Goal: Task Accomplishment & Management: Use online tool/utility

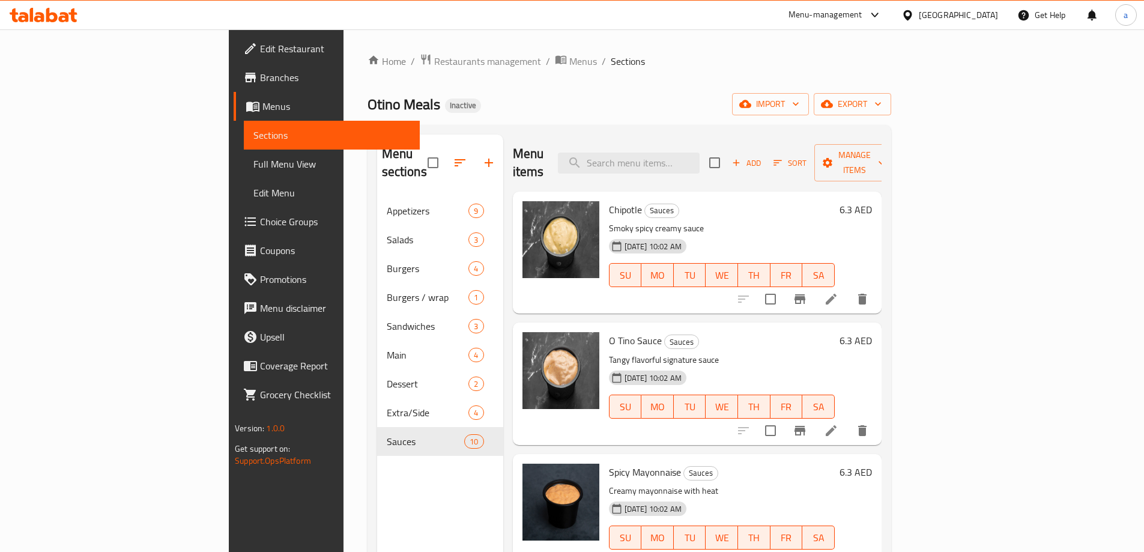
scroll to position [790, 0]
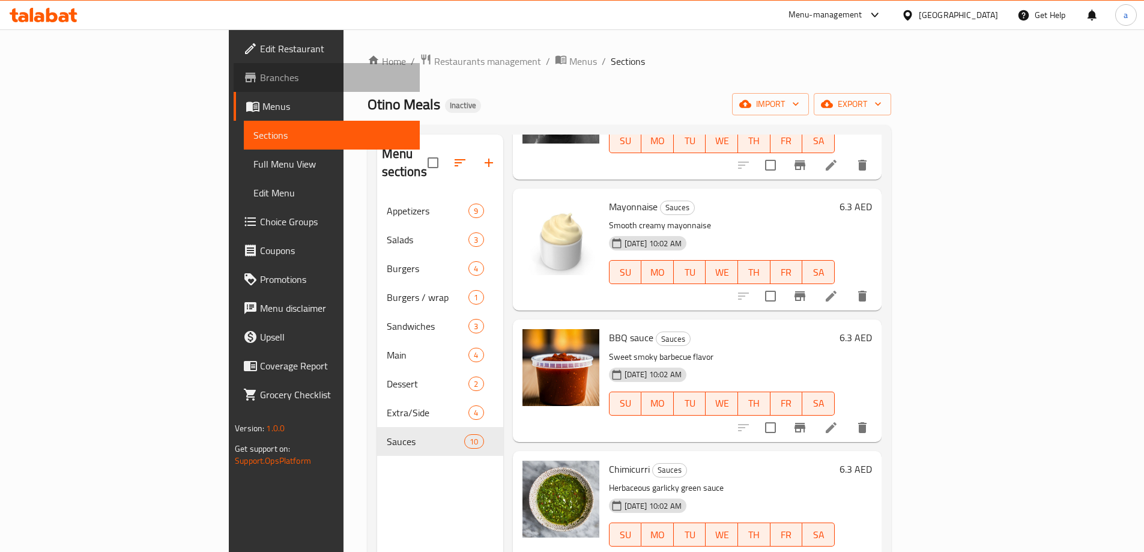
click at [260, 74] on span "Branches" at bounding box center [335, 77] width 150 height 14
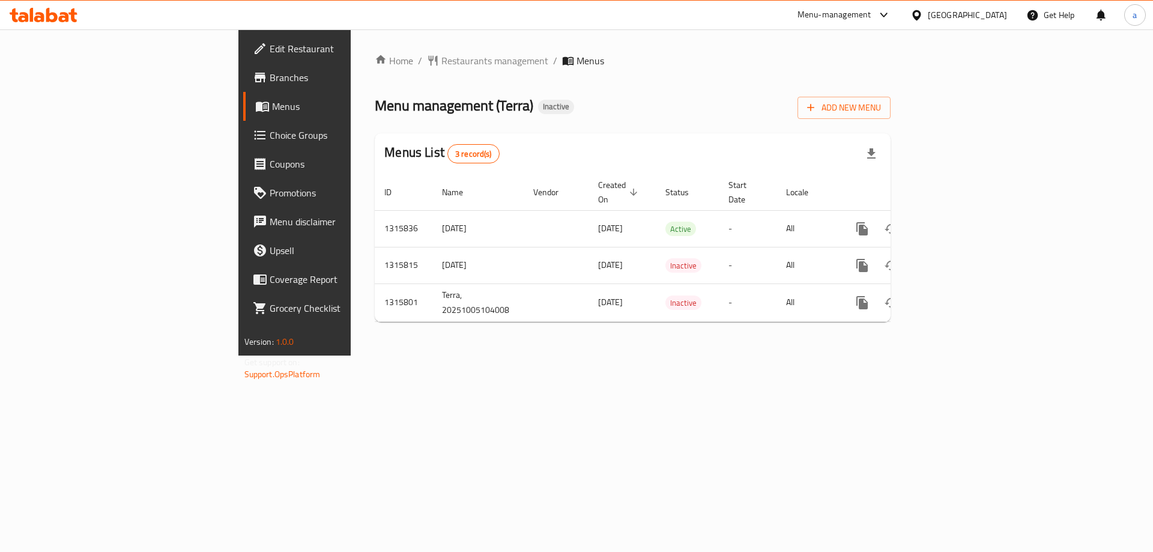
click at [270, 80] on span "Branches" at bounding box center [346, 77] width 152 height 14
click at [272, 113] on span "Menus" at bounding box center [346, 106] width 149 height 14
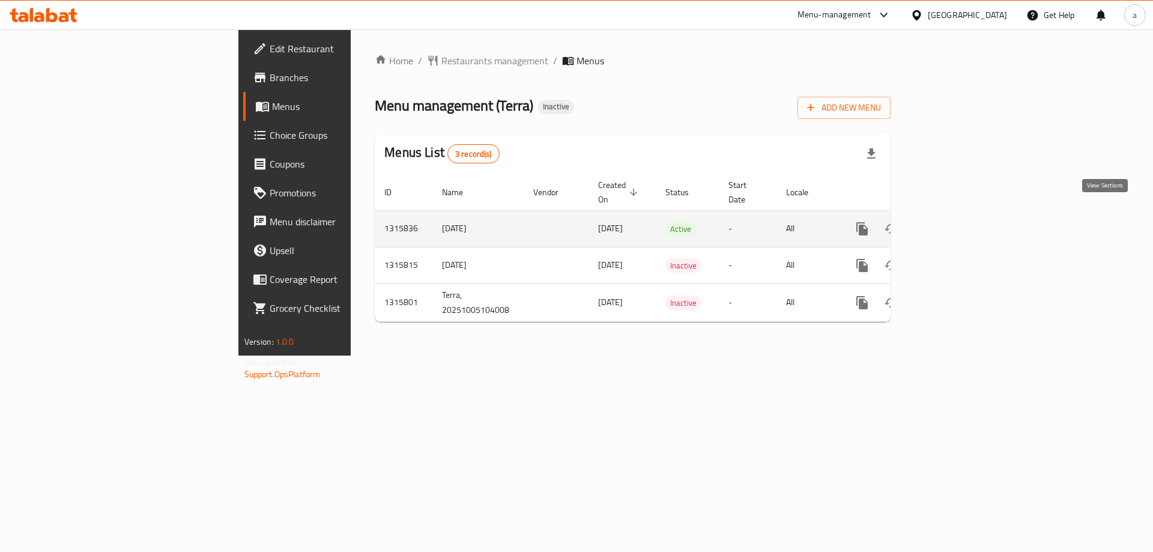
click at [963, 214] on link "enhanced table" at bounding box center [948, 228] width 29 height 29
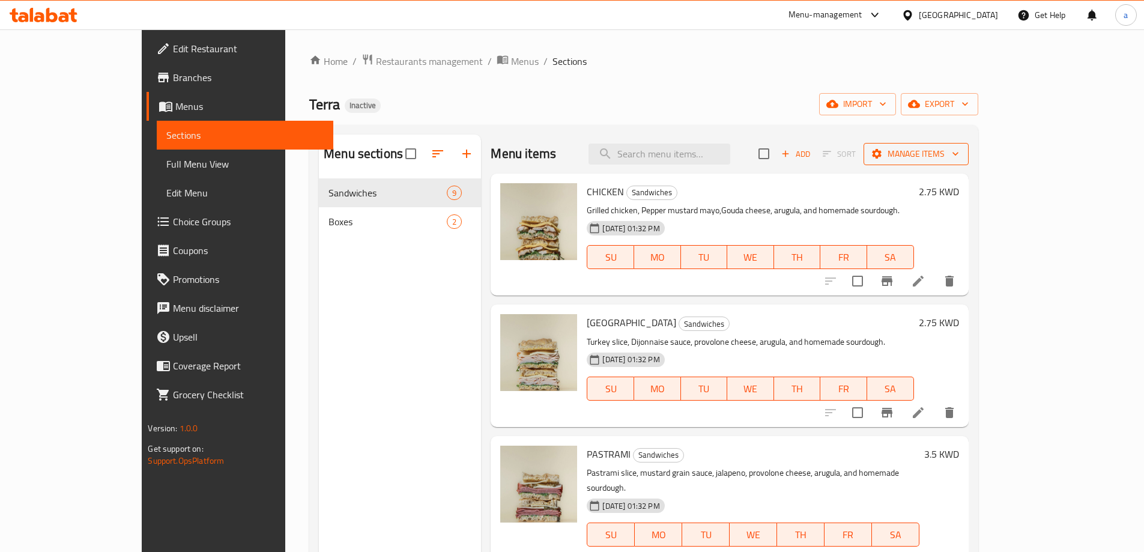
click at [968, 162] on button "Manage items" at bounding box center [915, 154] width 105 height 22
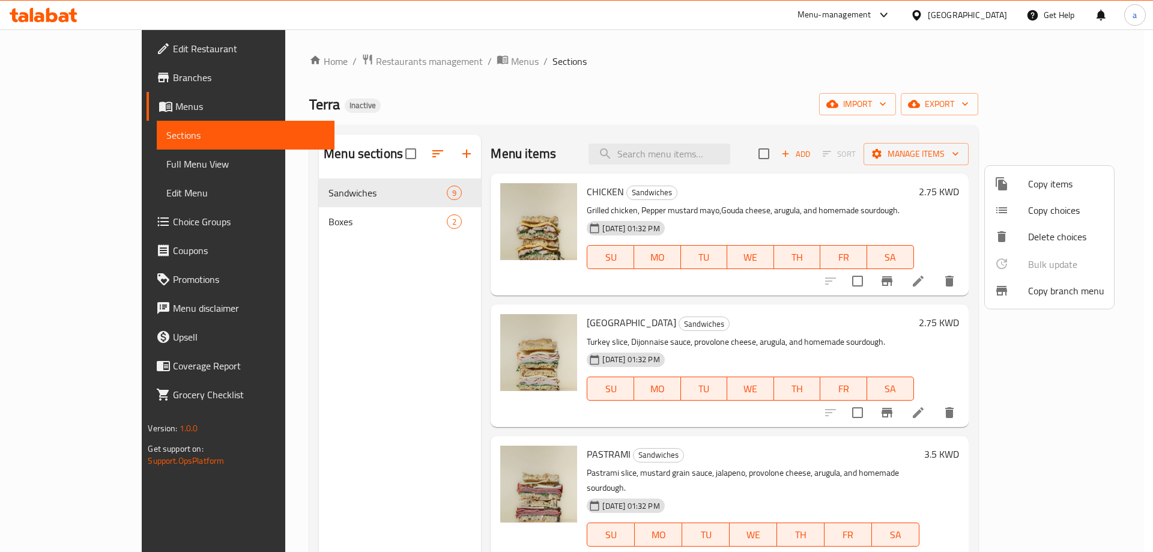
click at [1066, 294] on span "Copy branch menu" at bounding box center [1066, 290] width 76 height 14
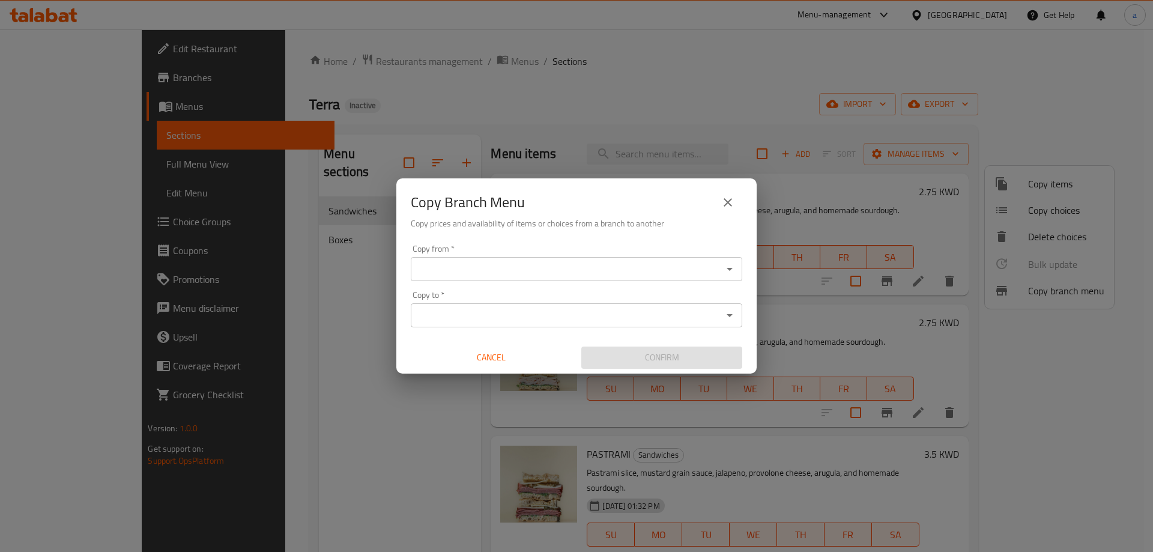
click at [454, 267] on input "Copy from   *" at bounding box center [566, 269] width 304 height 17
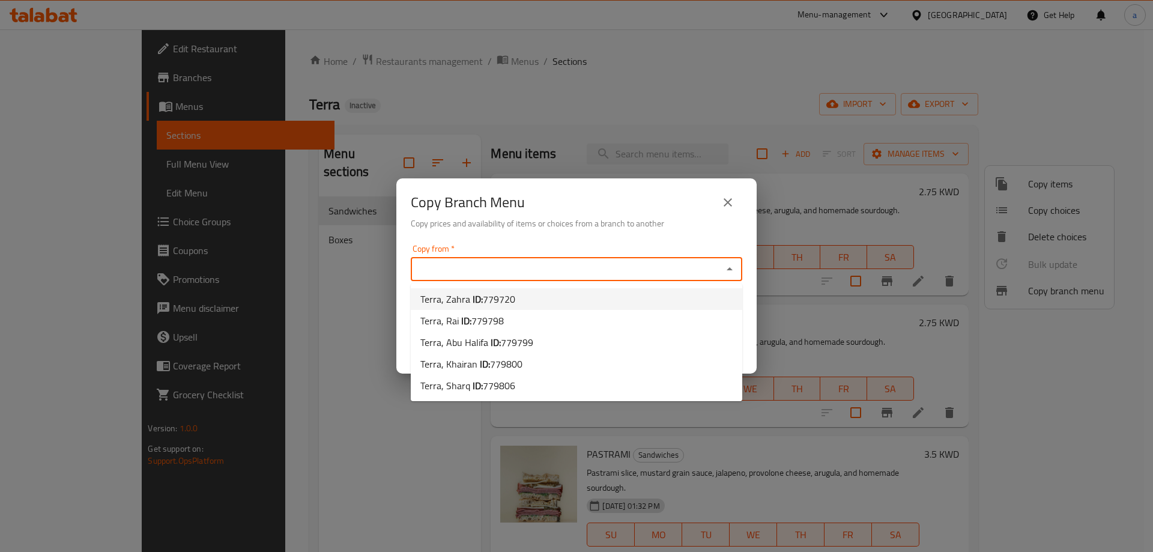
click at [485, 299] on span "779720" at bounding box center [499, 299] width 32 height 18
type input "Terra, Zahra"
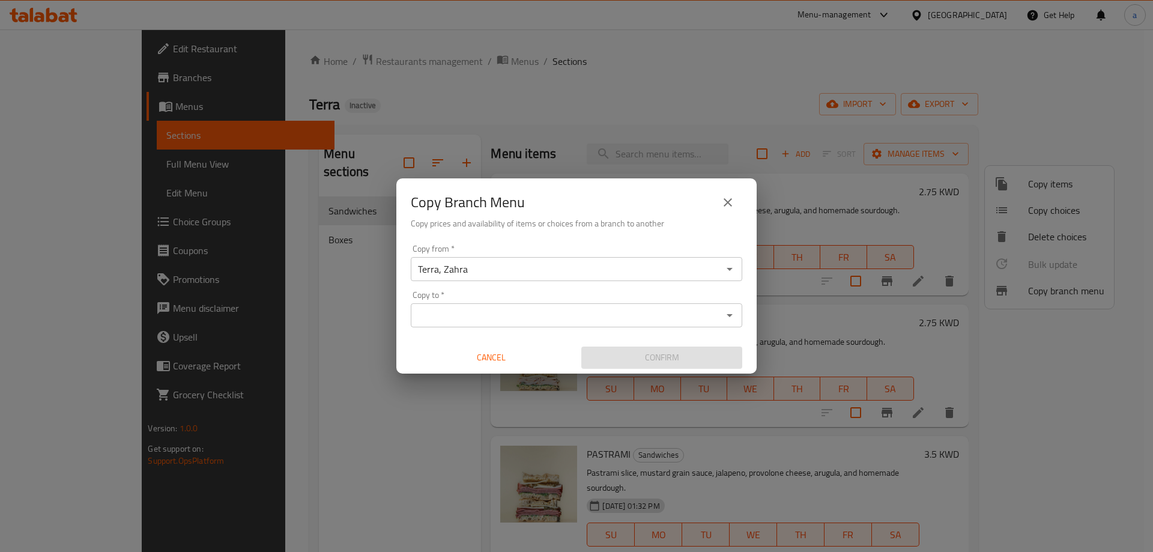
click at [532, 319] on input "Copy to   *" at bounding box center [566, 315] width 304 height 17
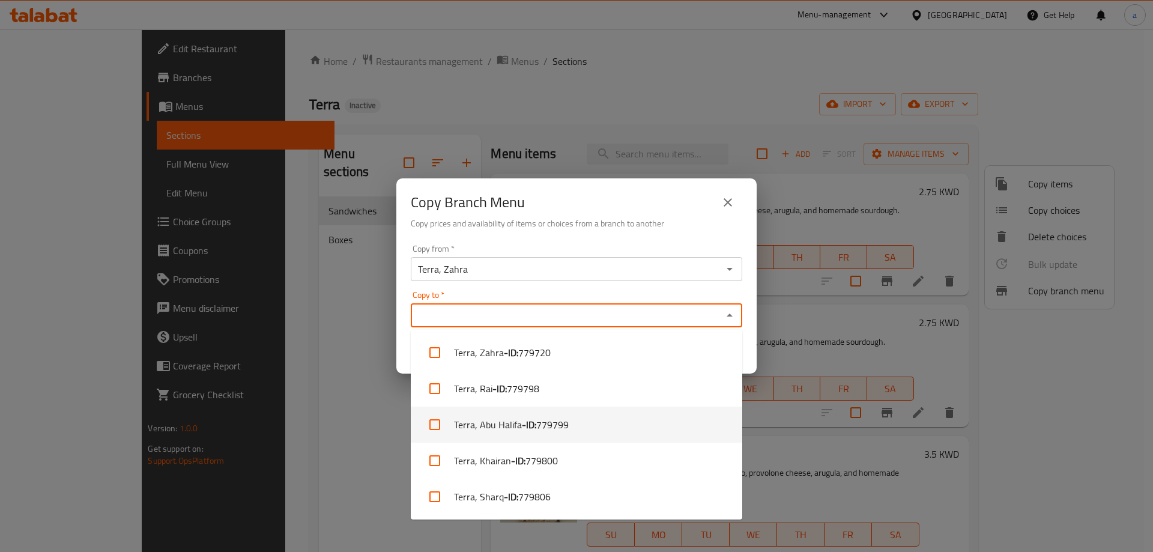
click at [561, 430] on span "779799" at bounding box center [552, 424] width 32 height 14
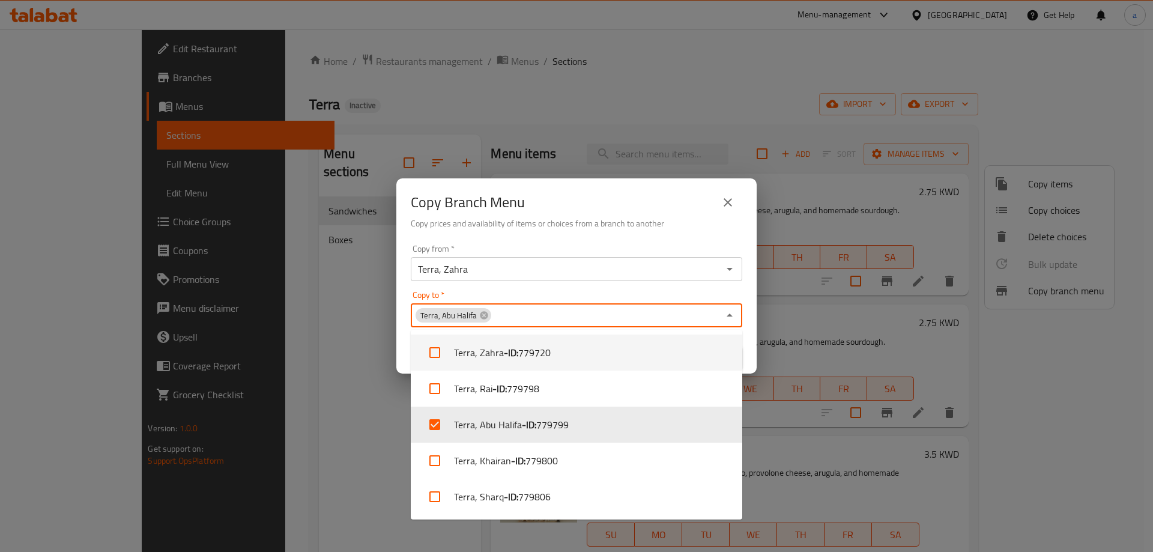
click at [667, 297] on div "Copy to   * Terra, [PERSON_NAME] to *" at bounding box center [576, 309] width 331 height 37
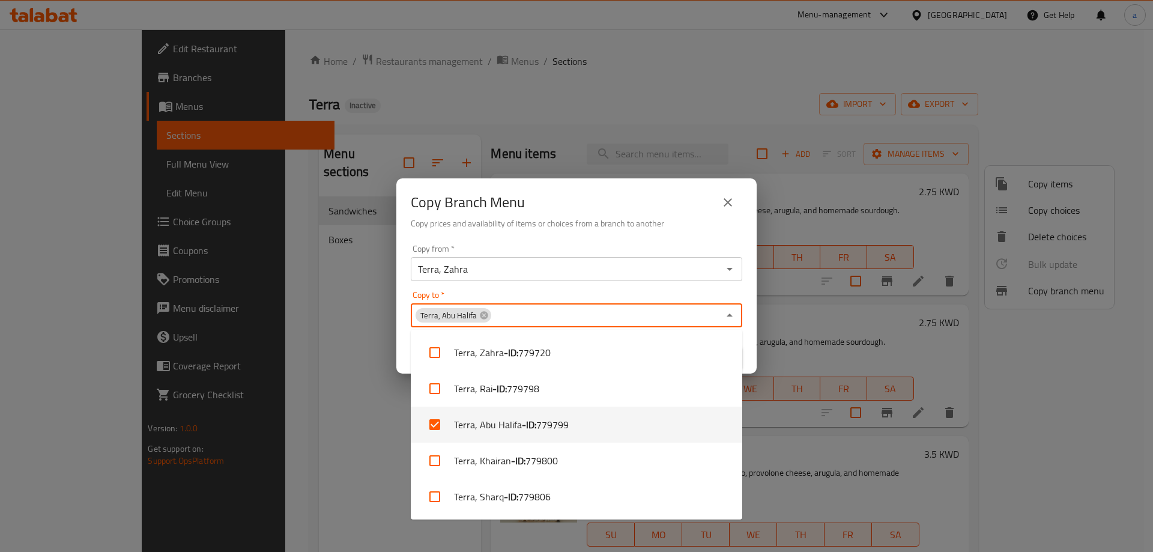
click at [486, 419] on li "Terra, [PERSON_NAME] - ID: 779799" at bounding box center [576, 424] width 331 height 36
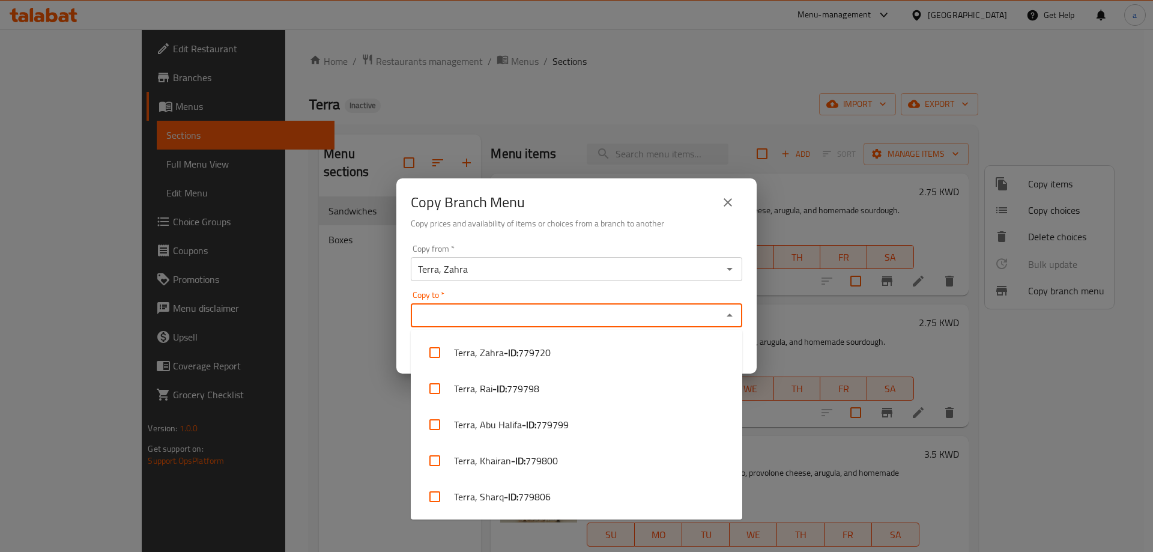
click at [486, 419] on li "Terra, [PERSON_NAME] - ID: 779799" at bounding box center [576, 424] width 331 height 36
checkbox input "true"
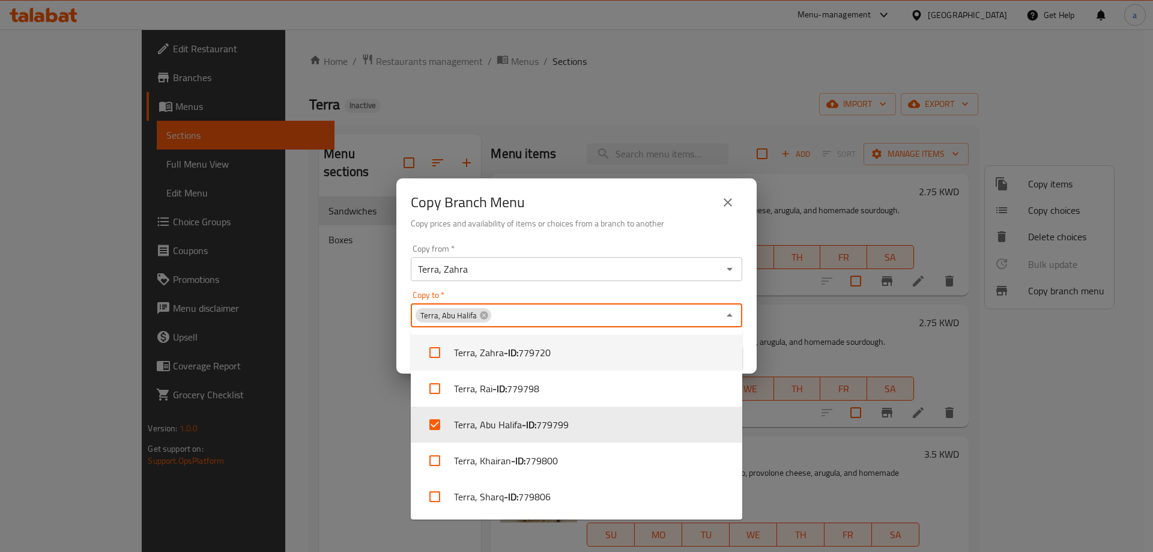
click at [755, 343] on div "Copy from   * Terra, Zahra Copy from * Copy to   * Terra, Abu Halifa Copy to * …" at bounding box center [576, 307] width 360 height 134
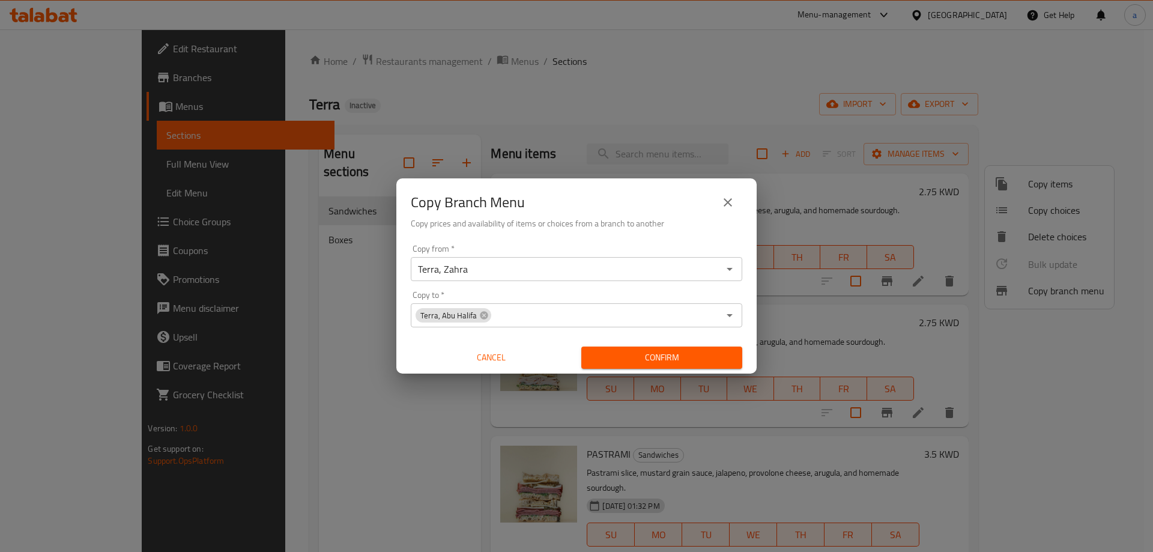
click at [672, 354] on span "Confirm" at bounding box center [662, 357] width 142 height 15
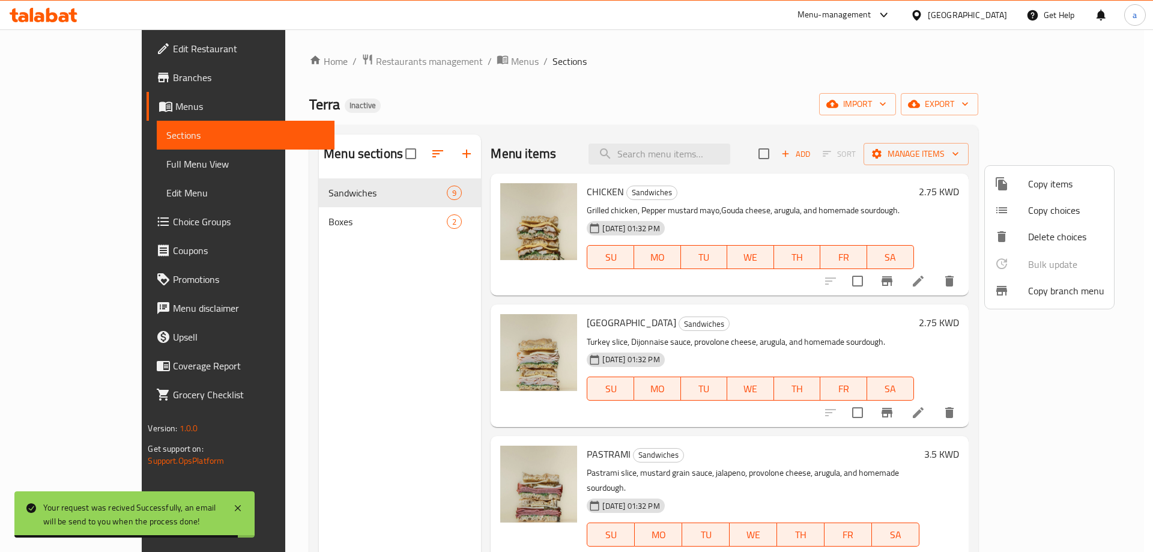
click at [55, 166] on div at bounding box center [576, 276] width 1153 height 552
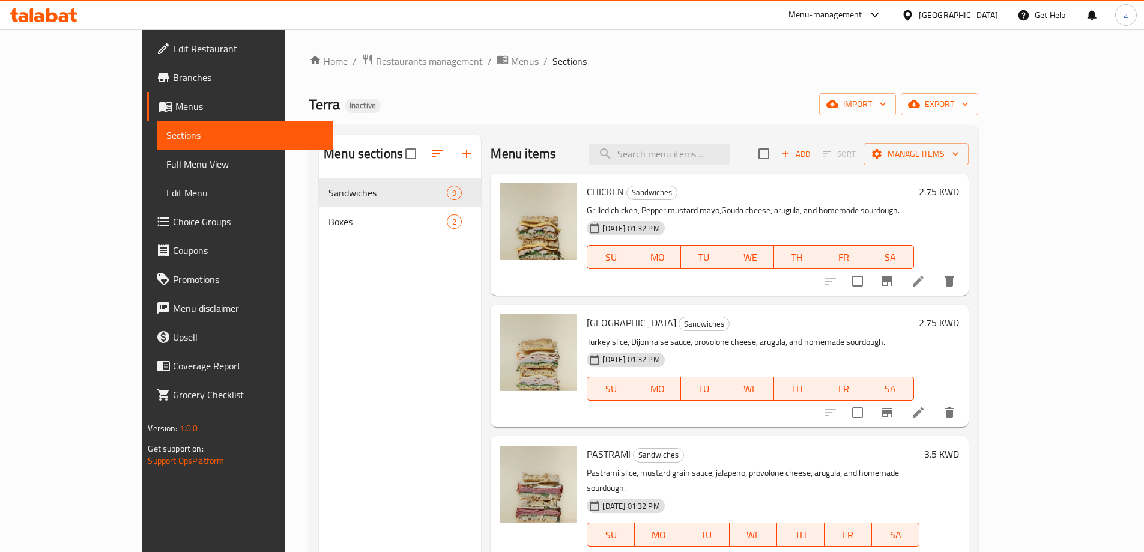
click at [166, 160] on span "Full Menu View" at bounding box center [244, 164] width 157 height 14
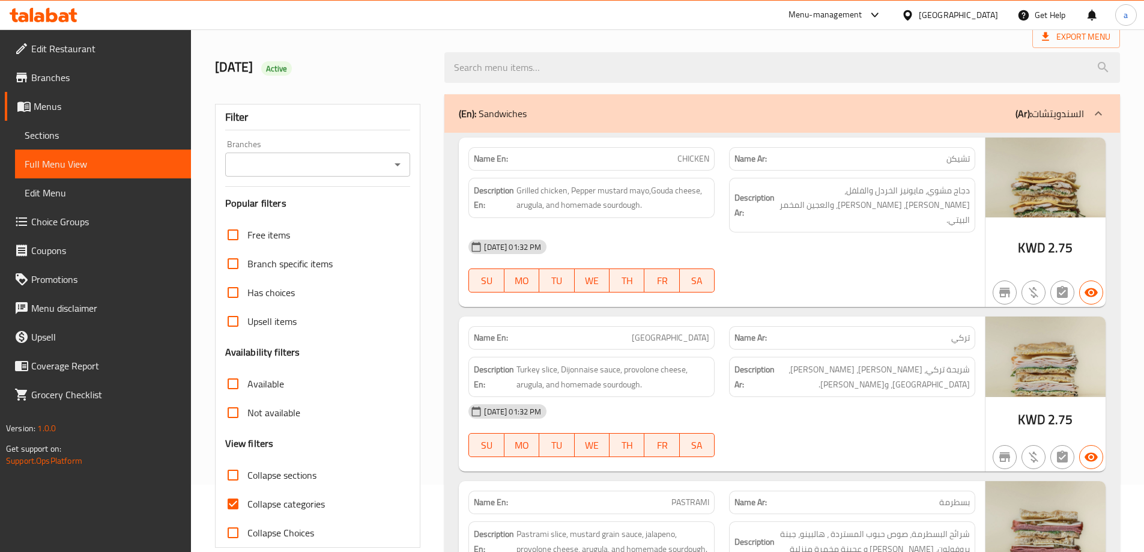
scroll to position [120, 0]
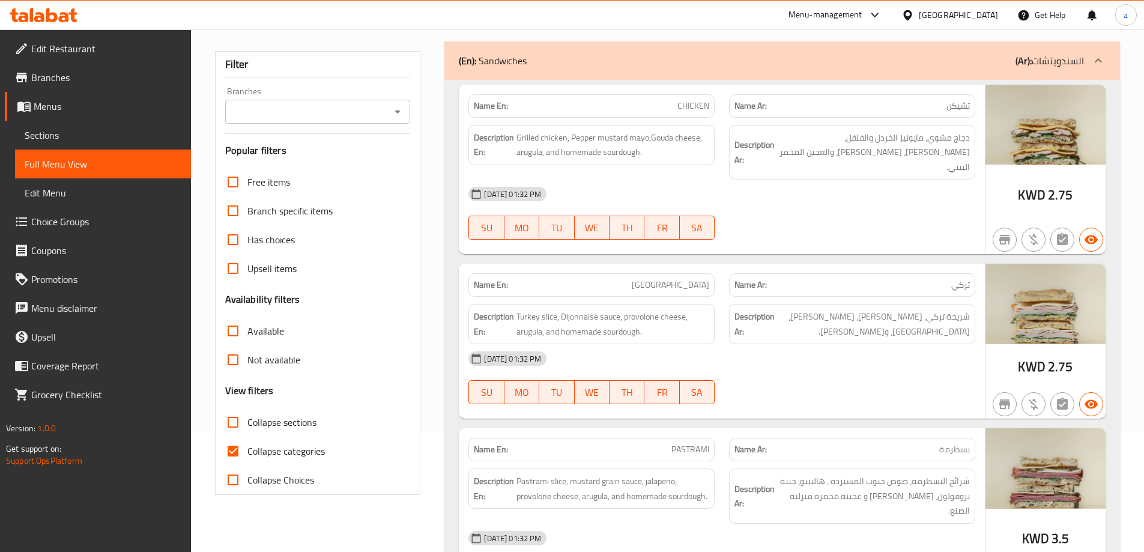
click at [250, 455] on span "Collapse categories" at bounding box center [285, 451] width 77 height 14
click at [247, 455] on input "Collapse categories" at bounding box center [233, 450] width 29 height 29
checkbox input "false"
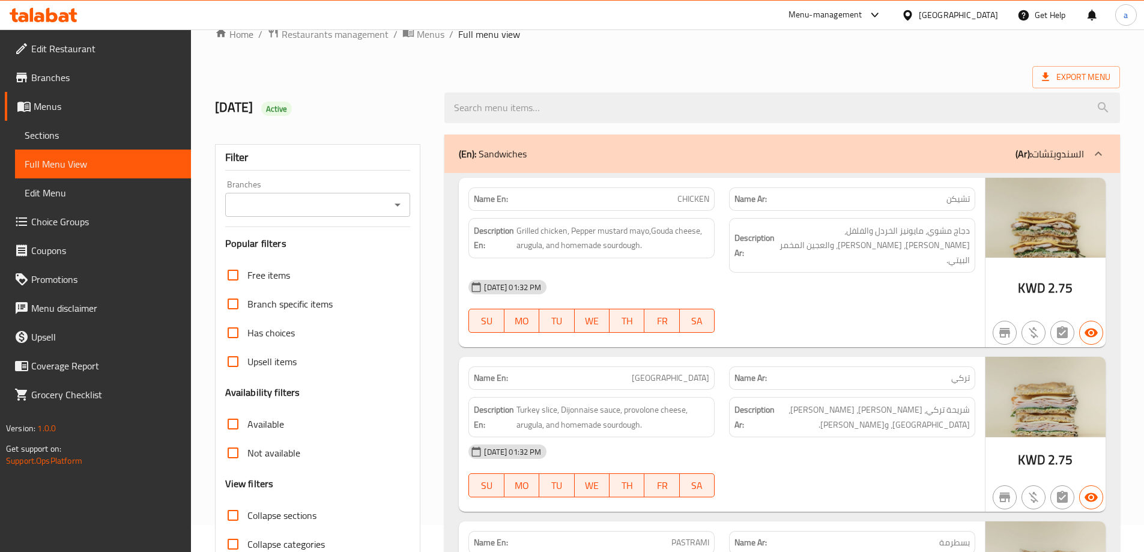
scroll to position [0, 0]
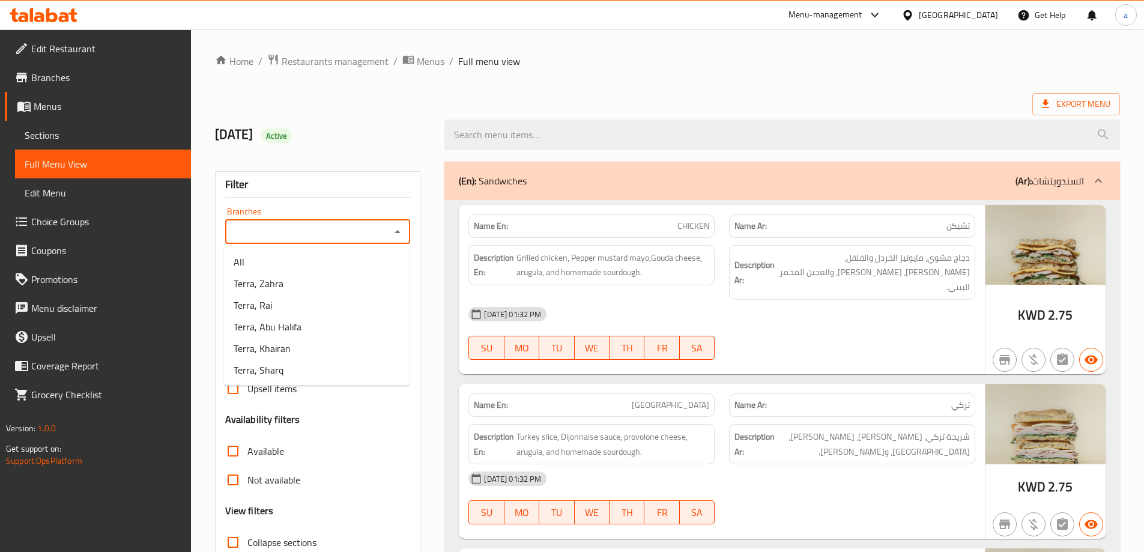
click at [350, 234] on input "Branches" at bounding box center [308, 231] width 158 height 17
click at [285, 319] on span "Terra, Abu Halifa" at bounding box center [268, 326] width 68 height 14
type input "Terra, Abu Halifa"
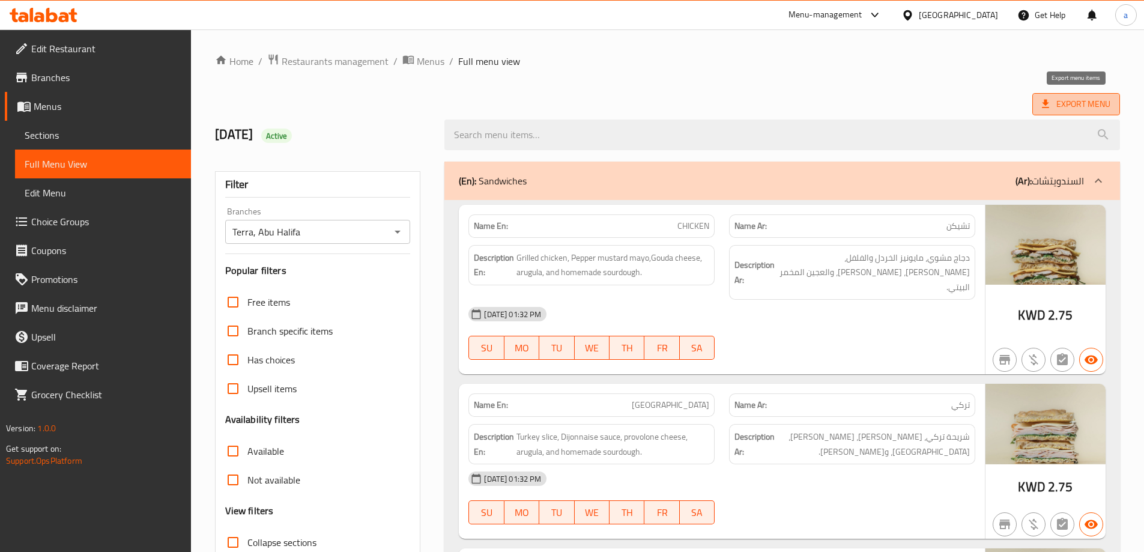
click at [1093, 101] on span "Export Menu" at bounding box center [1076, 104] width 68 height 15
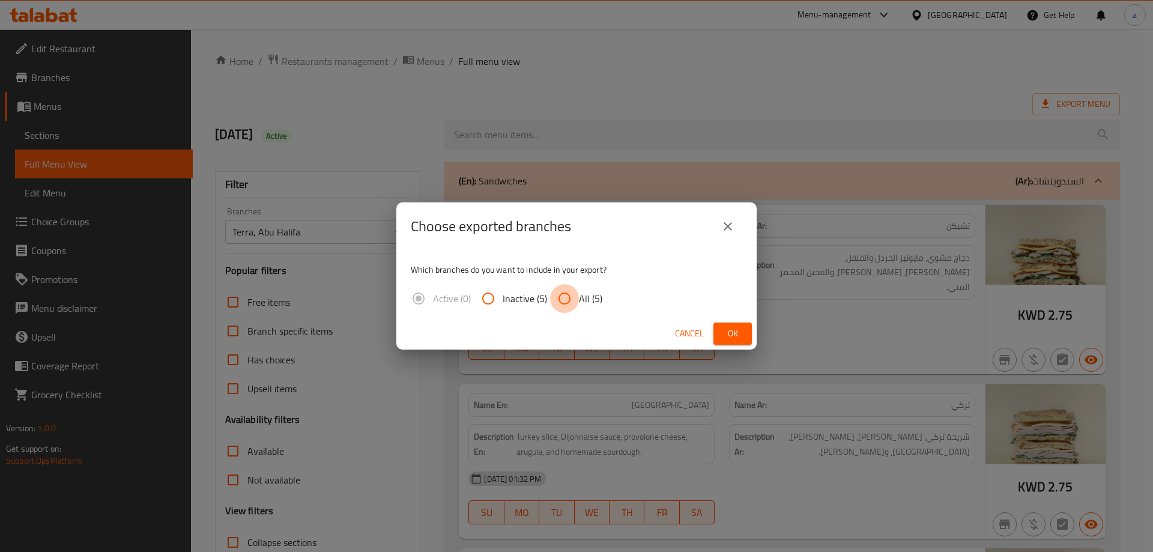
click at [568, 295] on input "All (5)" at bounding box center [564, 298] width 29 height 29
radio input "true"
click at [742, 339] on button "Ok" at bounding box center [732, 333] width 38 height 22
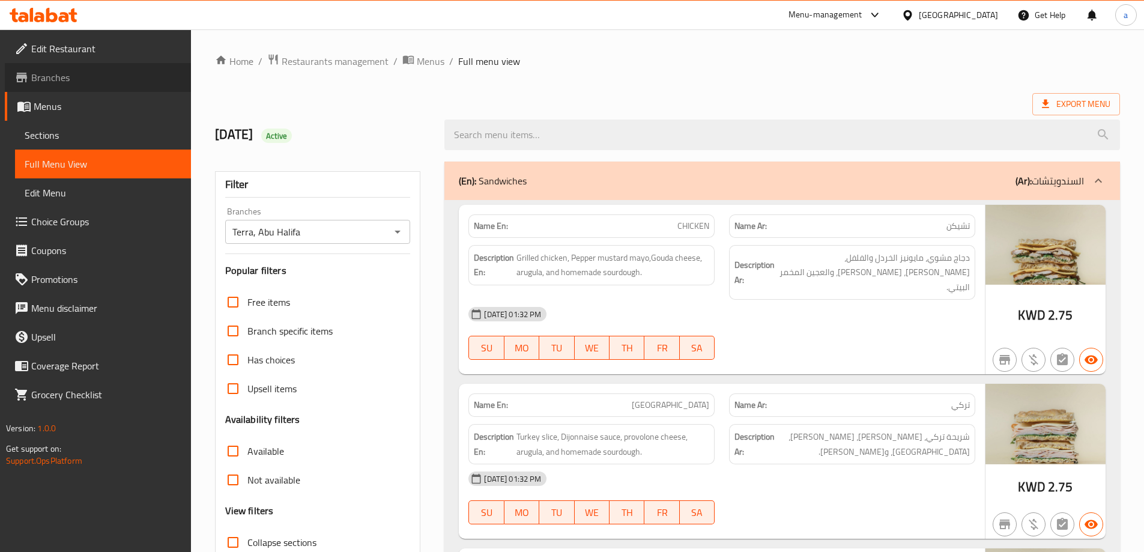
click at [73, 74] on span "Branches" at bounding box center [106, 77] width 150 height 14
